Goal: Task Accomplishment & Management: Manage account settings

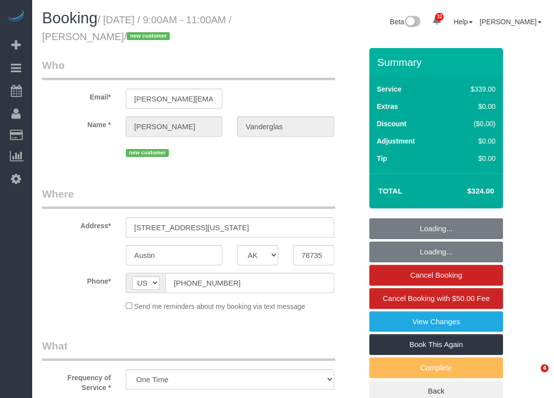
select select "[GEOGRAPHIC_DATA]"
select select "3"
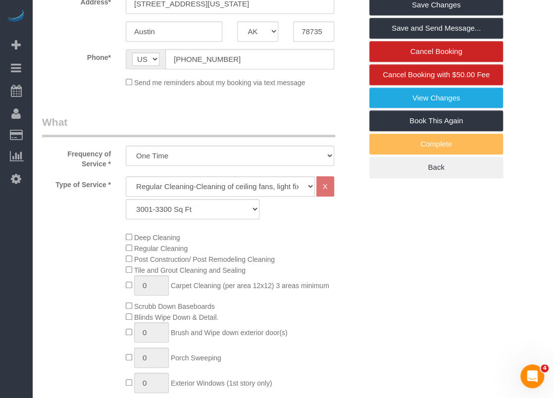
scroll to position [125, 0]
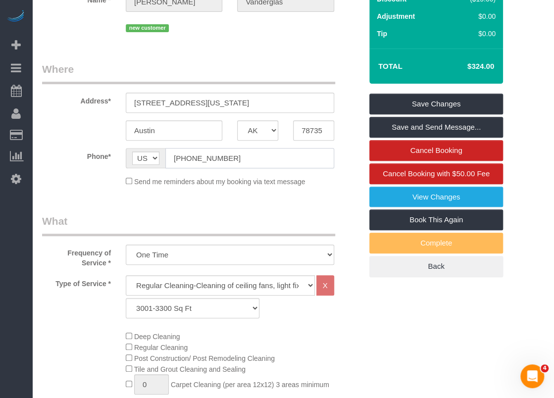
click at [258, 158] on input "[PHONE_NUMBER]" at bounding box center [249, 158] width 169 height 20
click at [259, 158] on input "[PHONE_NUMBER]" at bounding box center [249, 158] width 169 height 20
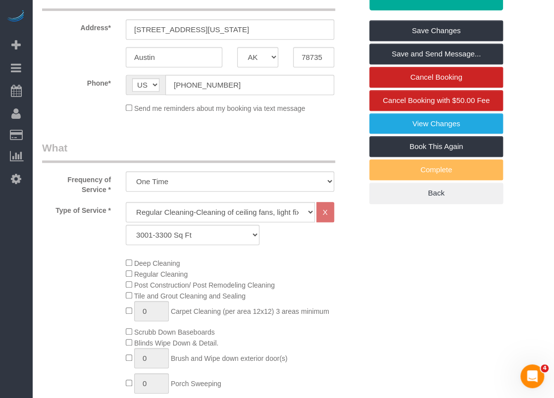
scroll to position [0, 0]
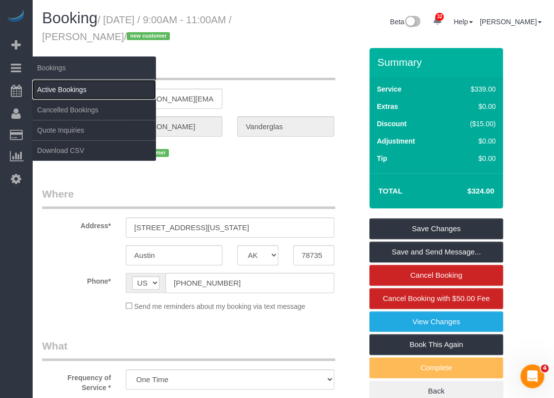
click at [48, 83] on link "Active Bookings" at bounding box center [94, 90] width 124 height 20
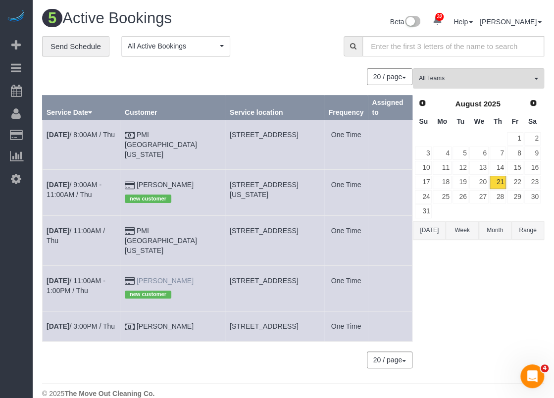
drag, startPoint x: 202, startPoint y: 267, endPoint x: 161, endPoint y: 268, distance: 41.6
click at [161, 268] on td "[PERSON_NAME] new customer" at bounding box center [172, 289] width 105 height 46
copy link "[PERSON_NAME]"
click at [106, 277] on link "[DATE] 11:00AM - 1:00PM / Thu" at bounding box center [76, 286] width 59 height 18
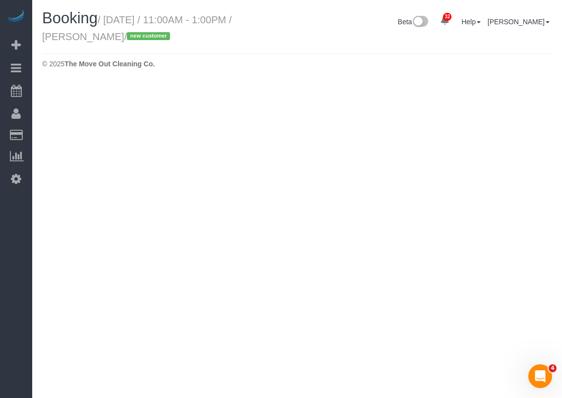
select select "[GEOGRAPHIC_DATA]"
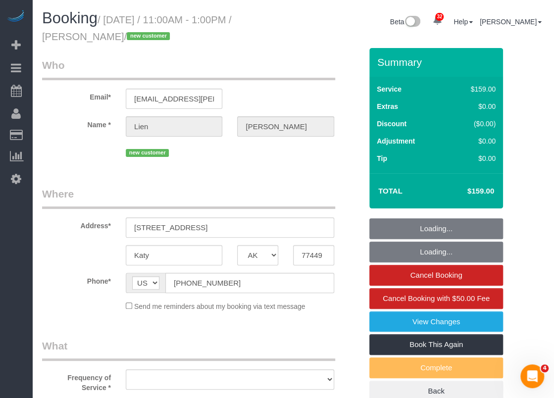
select select "string:fspay-af33c46f-388e-466b-862a-f87944c26b68"
select select "object:1846"
select select "3"
select select "object:1919"
click at [216, 284] on input "[PHONE_NUMBER]" at bounding box center [249, 283] width 169 height 20
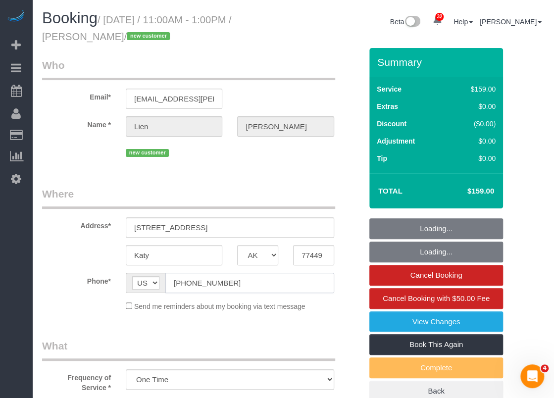
click at [216, 284] on input "[PHONE_NUMBER]" at bounding box center [249, 283] width 169 height 20
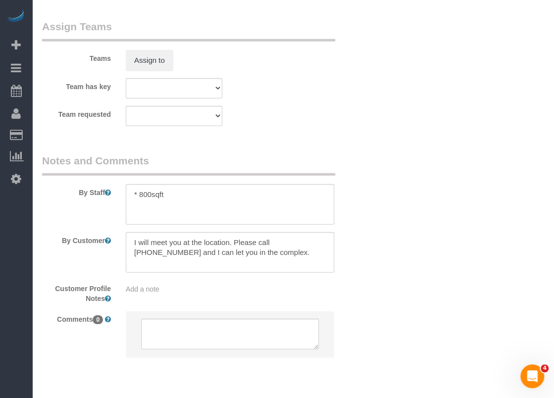
scroll to position [1104, 0]
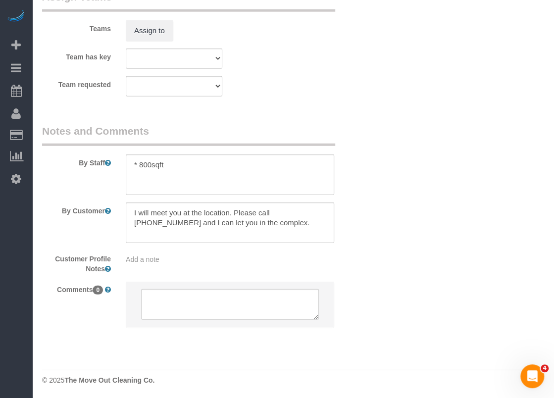
click at [298, 149] on div "By Staff" at bounding box center [202, 159] width 335 height 71
click at [180, 158] on textarea at bounding box center [230, 175] width 209 height 41
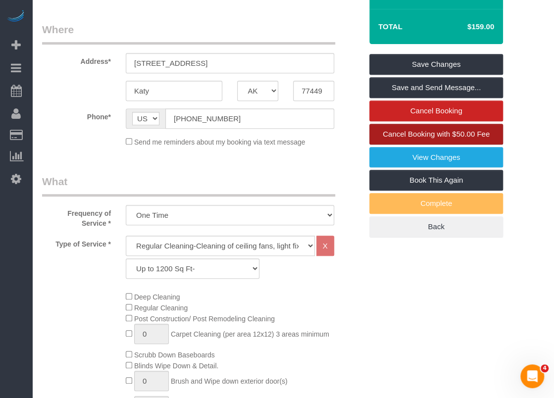
scroll to position [0, 0]
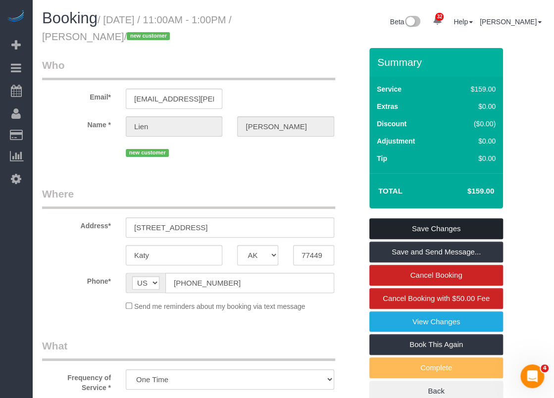
type textarea "* 800sqft *call once we are by the gate so she can let us in"
click at [429, 226] on link "Save Changes" at bounding box center [437, 229] width 134 height 21
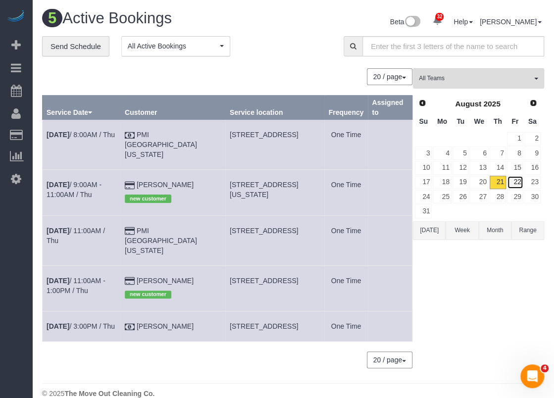
click at [517, 183] on link "22" at bounding box center [515, 182] width 16 height 13
